Goal: Task Accomplishment & Management: Use online tool/utility

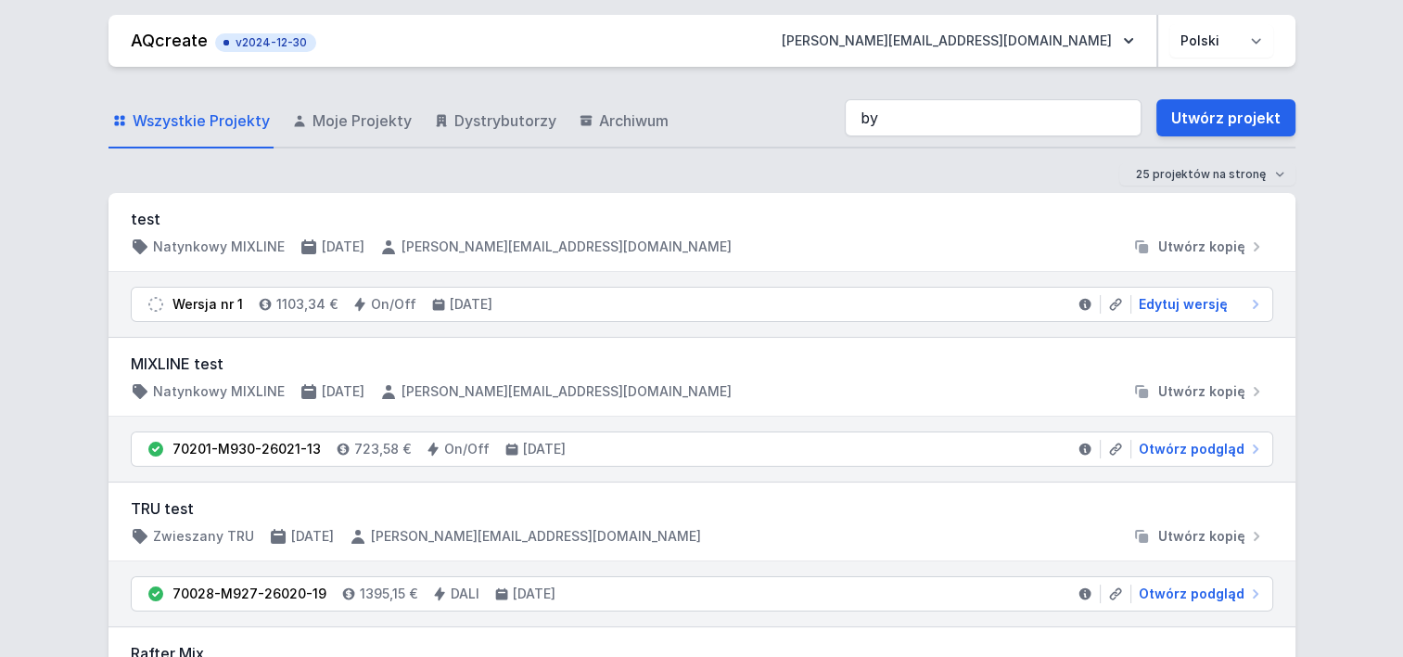
click at [901, 121] on input "by" at bounding box center [993, 117] width 297 height 37
click at [897, 120] on input "by" at bounding box center [993, 117] width 297 height 37
click at [872, 109] on input "by" at bounding box center [993, 117] width 297 height 37
click at [883, 114] on input "by" at bounding box center [993, 117] width 297 height 37
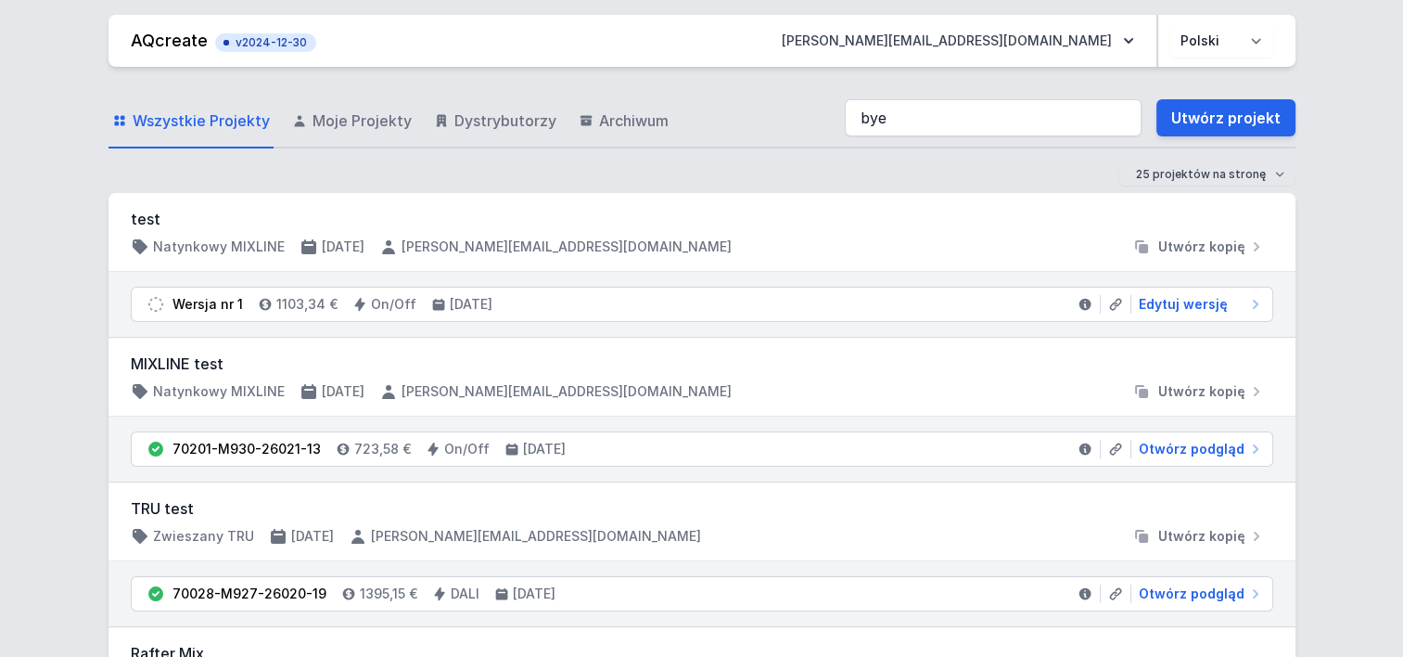
click at [907, 119] on input "bye" at bounding box center [993, 117] width 297 height 37
click at [922, 122] on input "[PERSON_NAME]" at bounding box center [993, 117] width 297 height 37
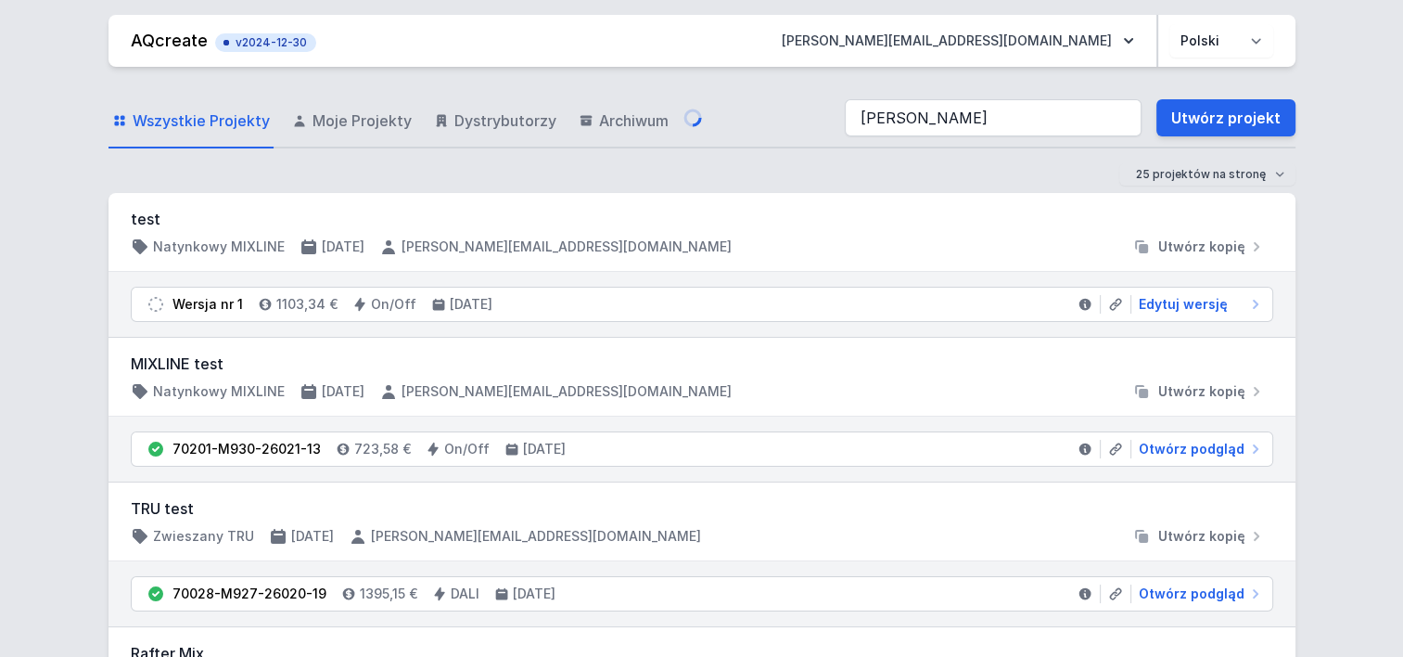
click at [922, 122] on input "[PERSON_NAME]" at bounding box center [993, 117] width 297 height 37
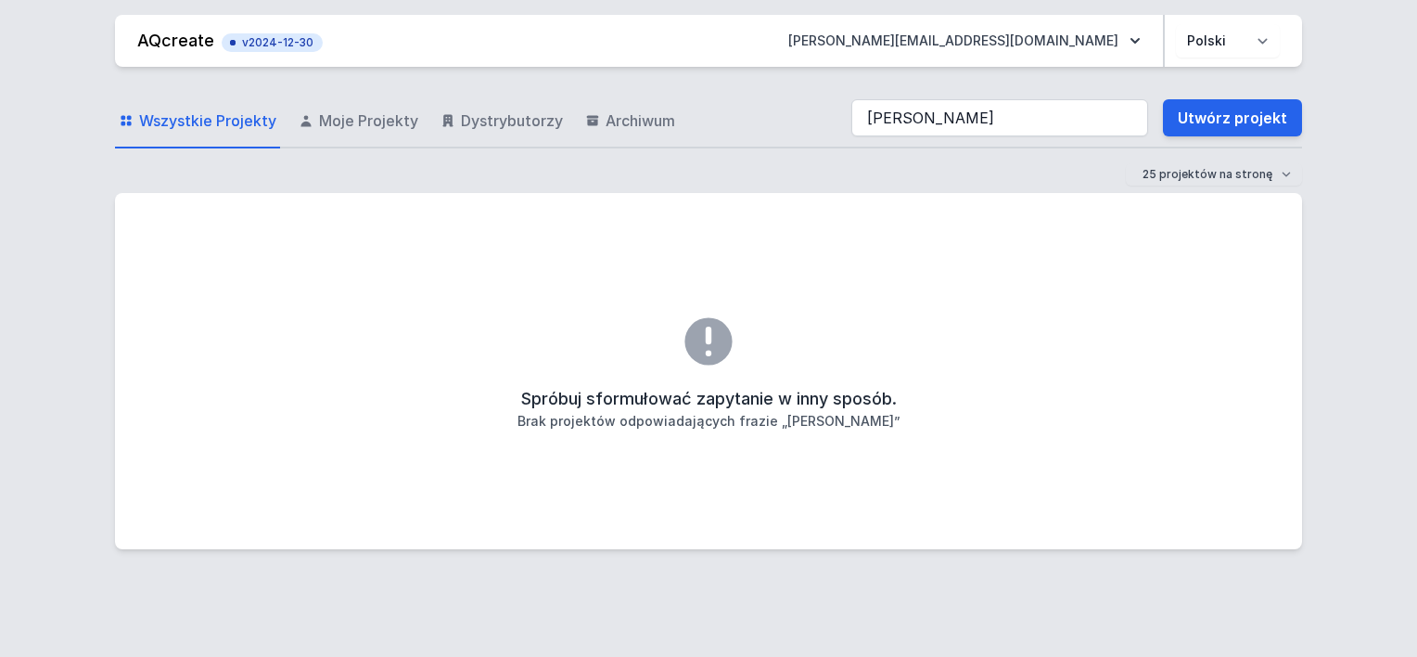
click at [905, 117] on input "[PERSON_NAME]" at bounding box center [999, 117] width 297 height 37
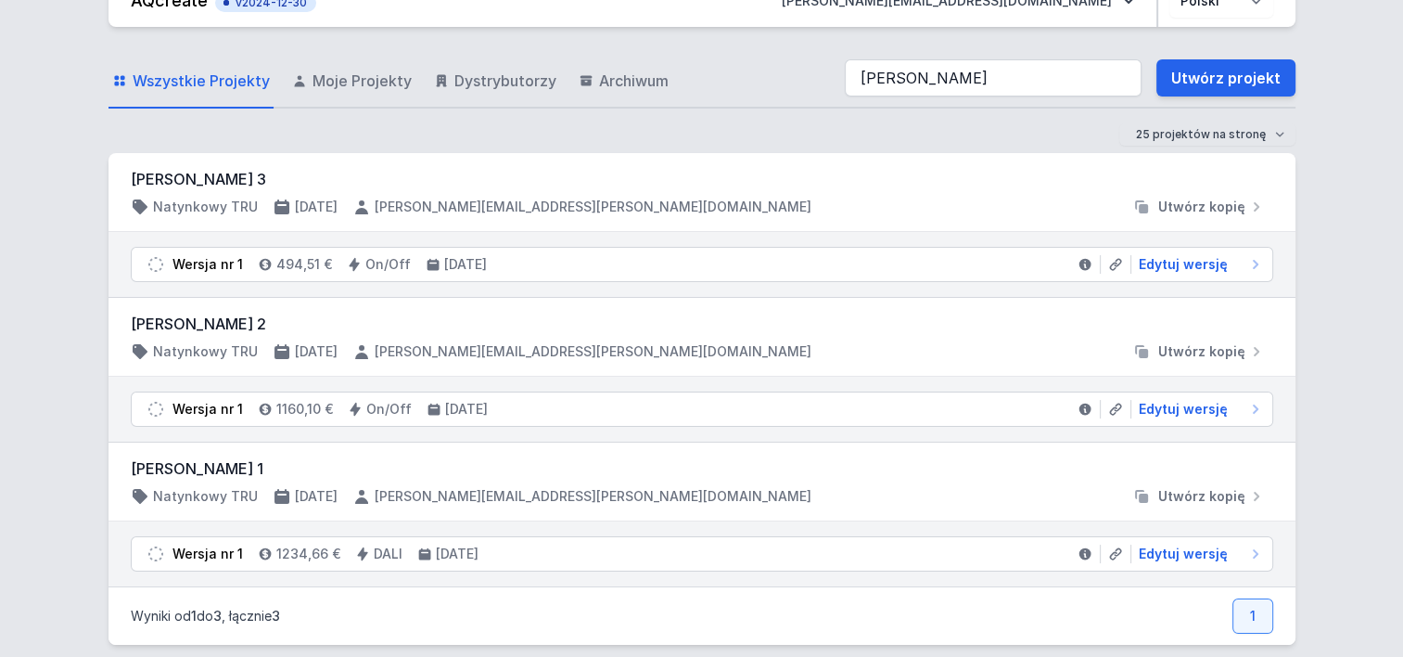
scroll to position [62, 0]
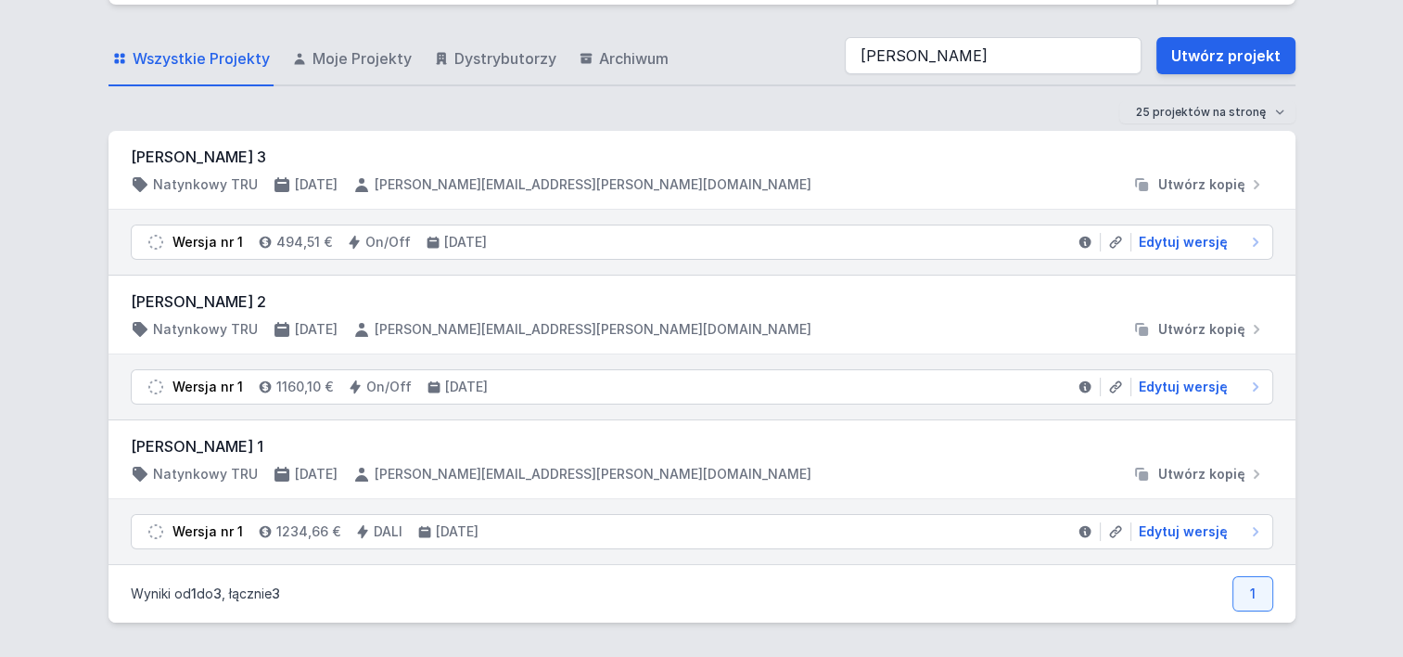
type input "[PERSON_NAME]"
drag, startPoint x: 122, startPoint y: 438, endPoint x: 253, endPoint y: 440, distance: 130.8
click at [253, 440] on div "[PERSON_NAME] 1 Natynkowy TRU [DATE] [PERSON_NAME][EMAIL_ADDRESS][PERSON_NAME][…" at bounding box center [702, 459] width 1187 height 79
copy h3 "[PERSON_NAME] 1"
click at [1203, 530] on span "Edytuj wersję" at bounding box center [1183, 531] width 89 height 19
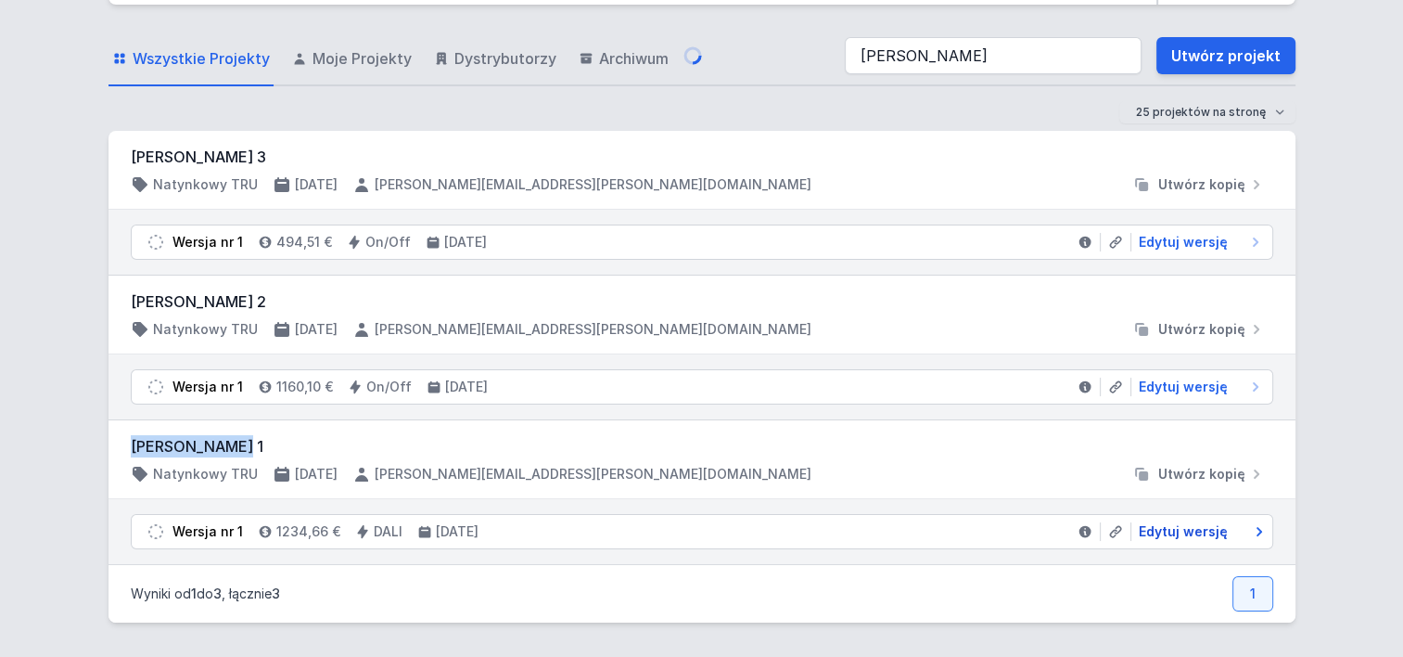
select select "M"
select select "3000"
select select "4"
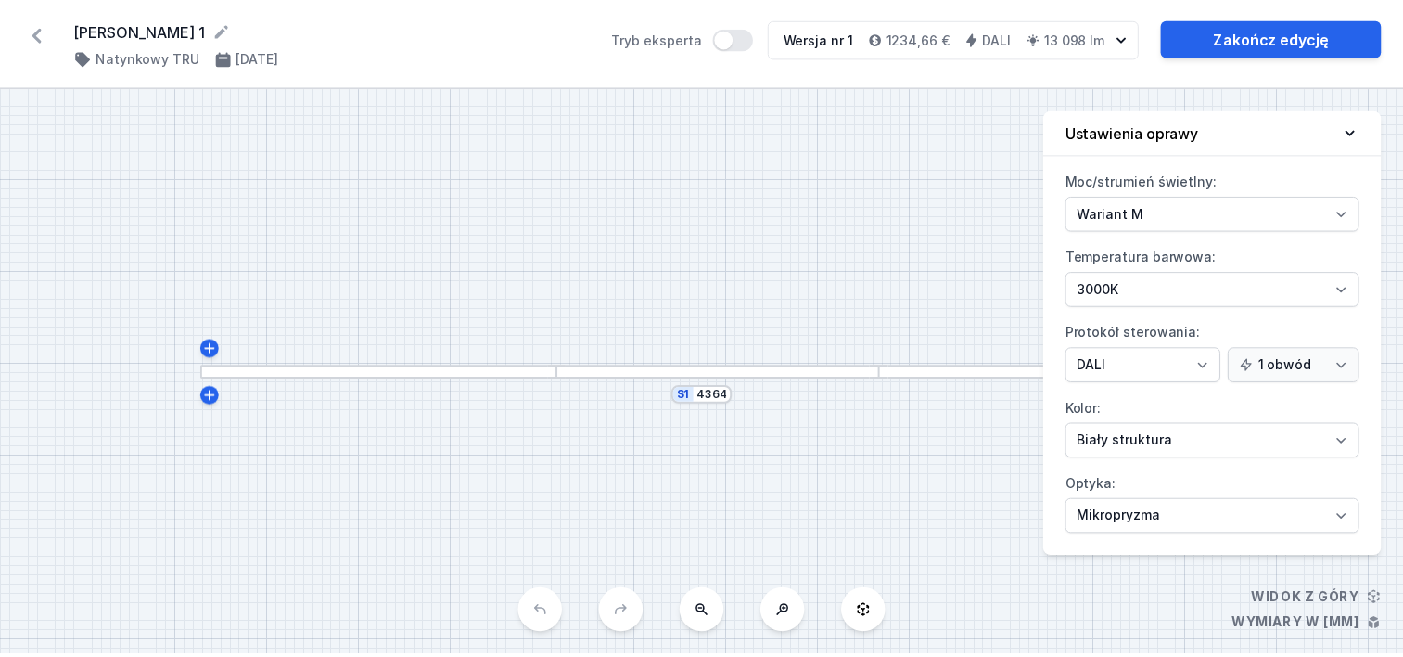
scroll to position [62, 0]
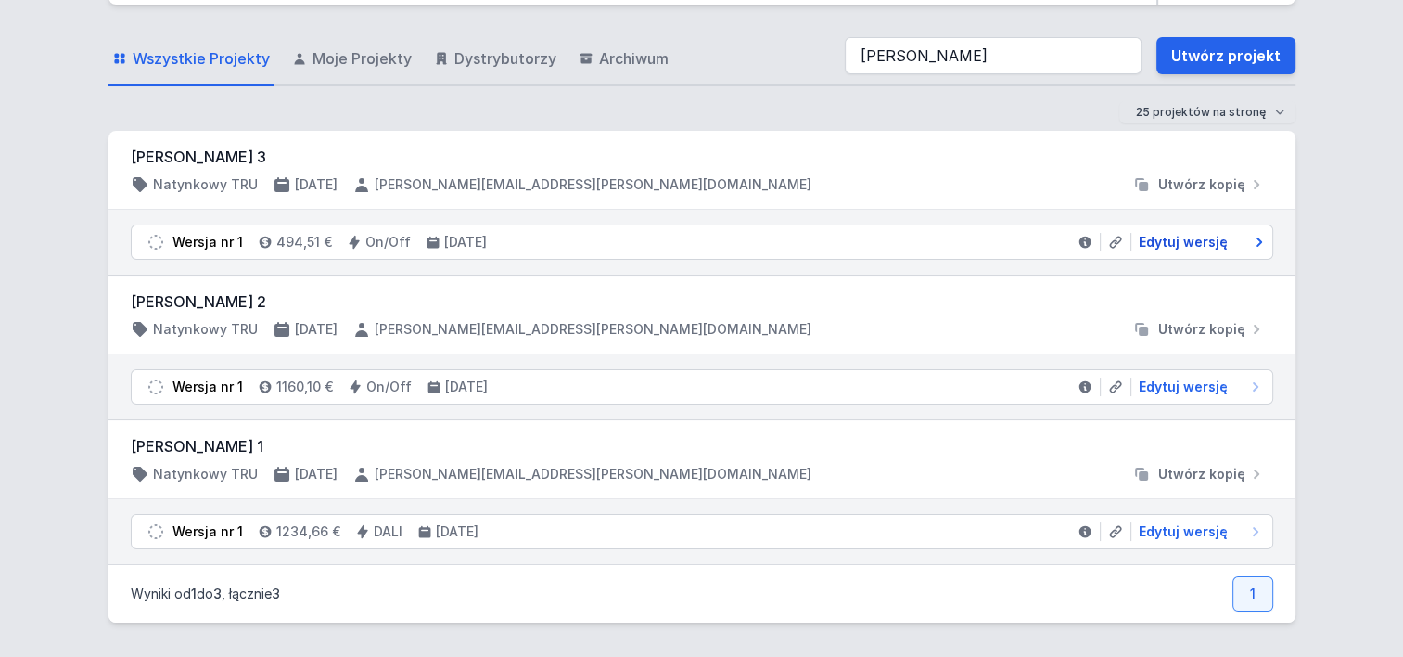
click at [1162, 233] on span "Edytuj wersję" at bounding box center [1183, 242] width 89 height 19
select select "M"
select select "3000"
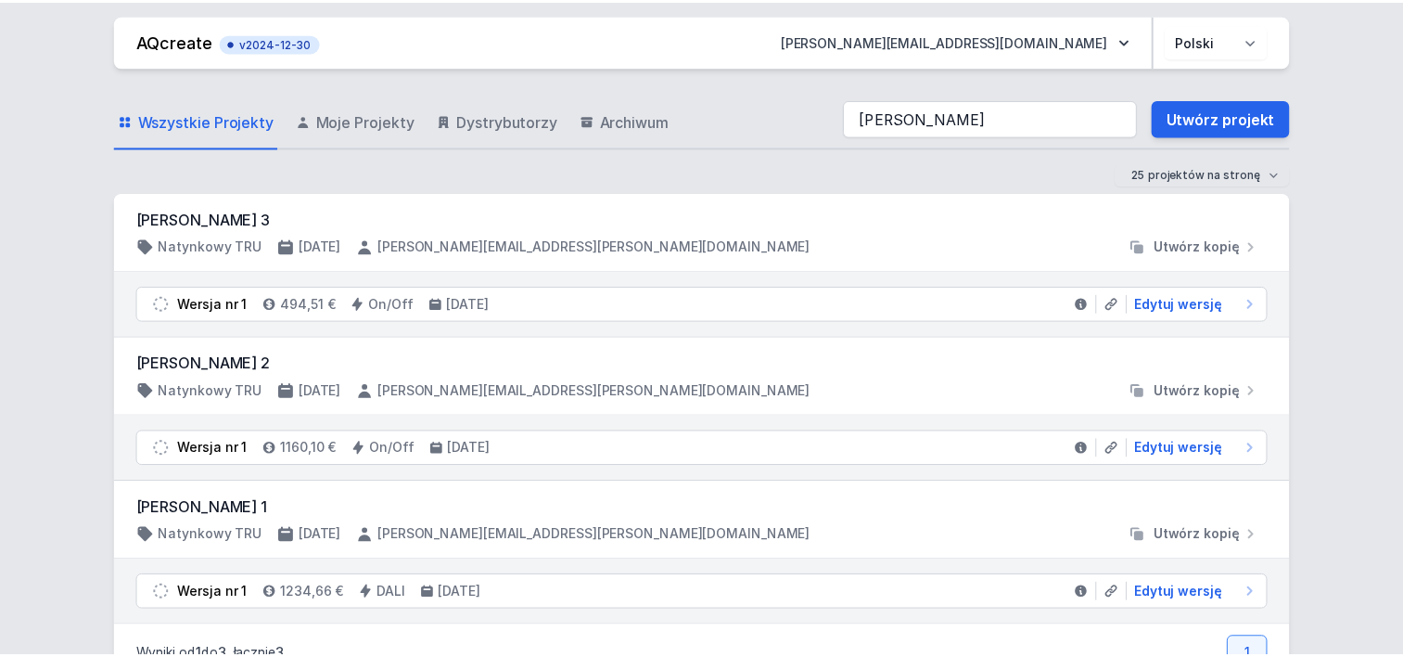
scroll to position [62, 0]
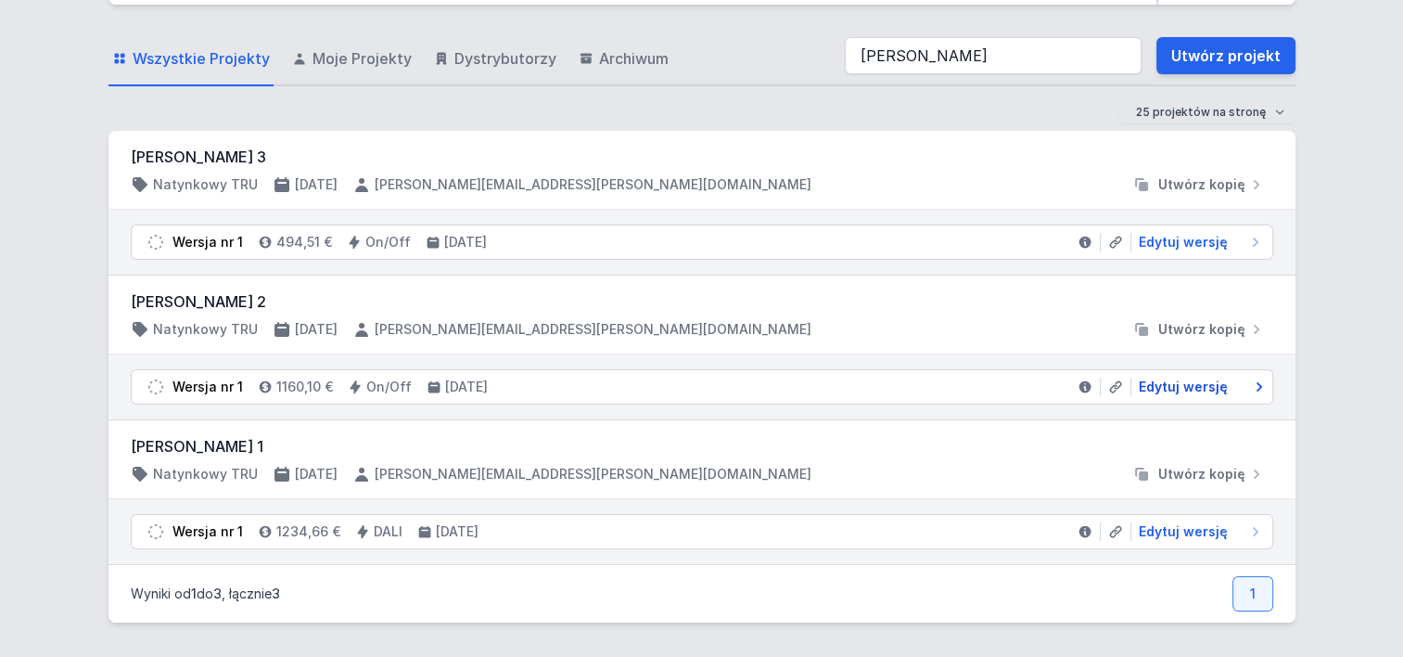
click at [1208, 392] on span "Edytuj wersję" at bounding box center [1183, 387] width 89 height 19
select select "M"
select select "3000"
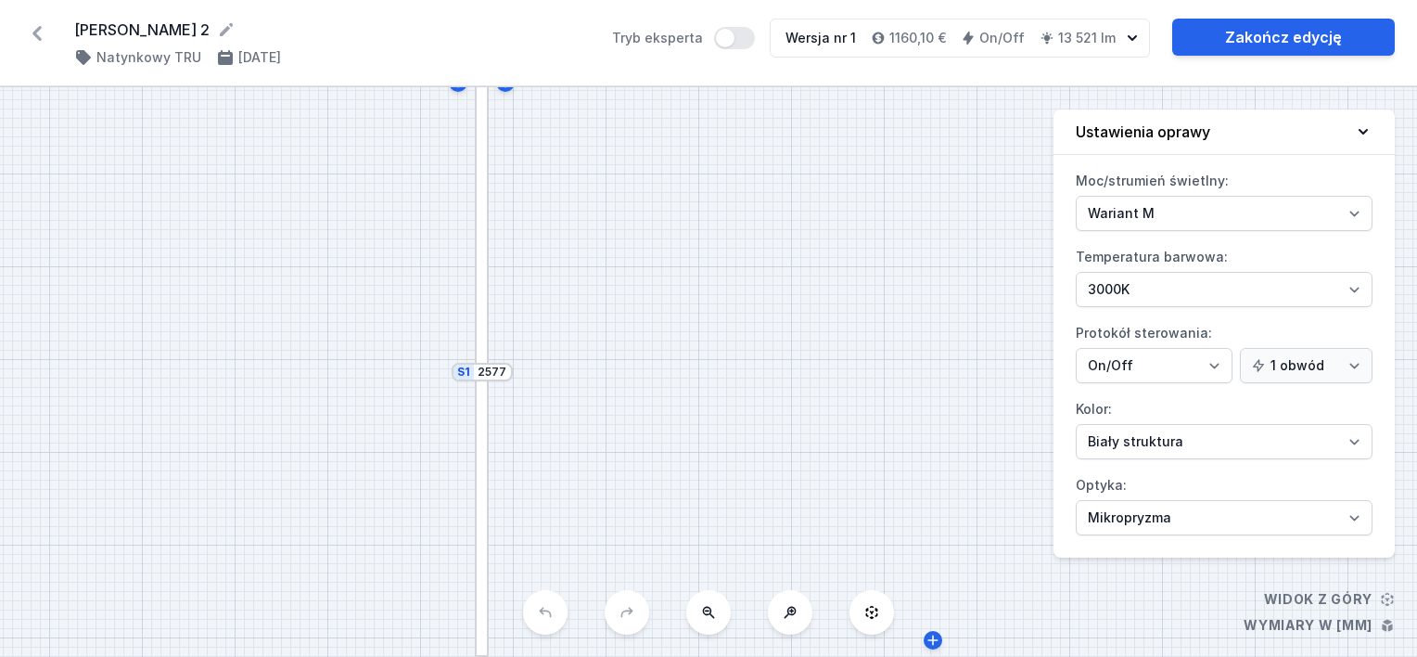
click at [703, 620] on button at bounding box center [708, 612] width 45 height 45
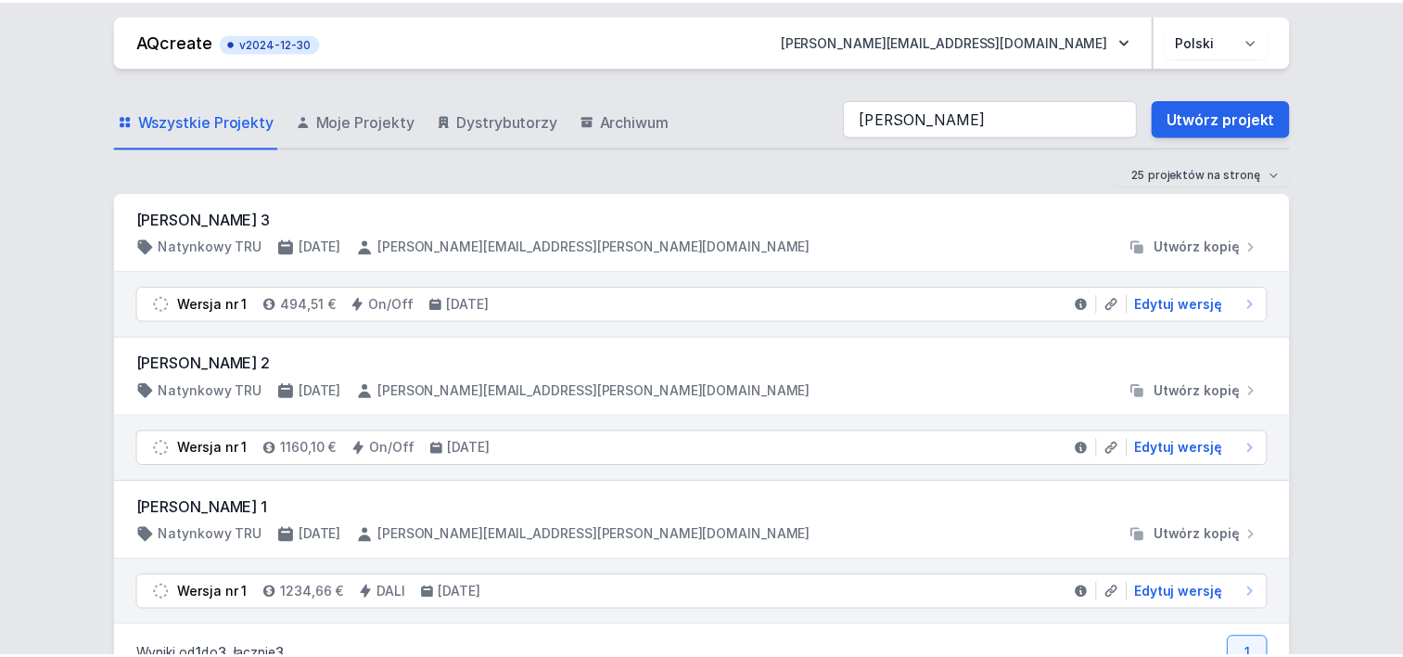
scroll to position [62, 0]
